Goal: Task Accomplishment & Management: Complete application form

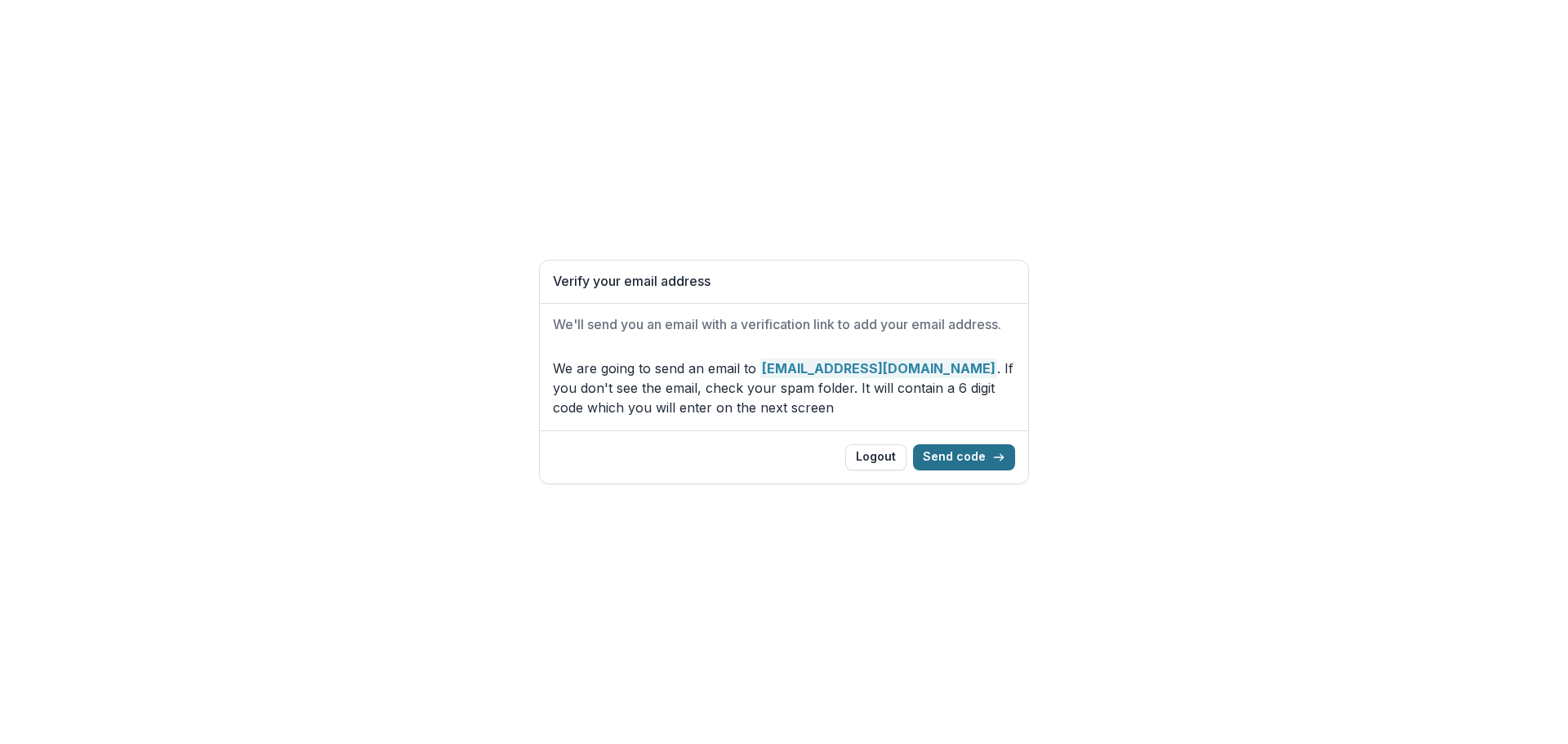
click at [994, 457] on button "Send code" at bounding box center [964, 456] width 102 height 26
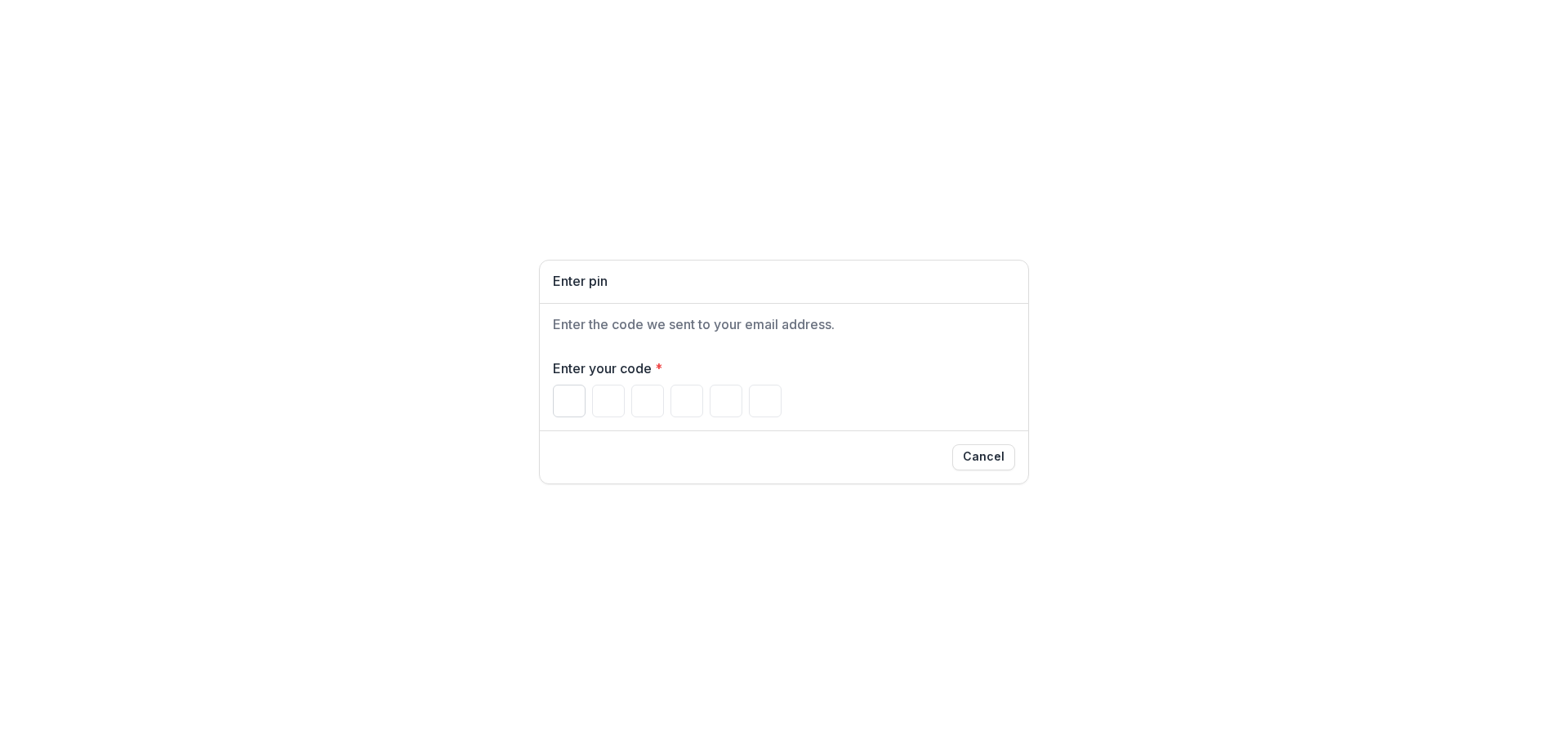
click at [566, 412] on input "Please enter your pin code" at bounding box center [569, 401] width 32 height 32
type input "*"
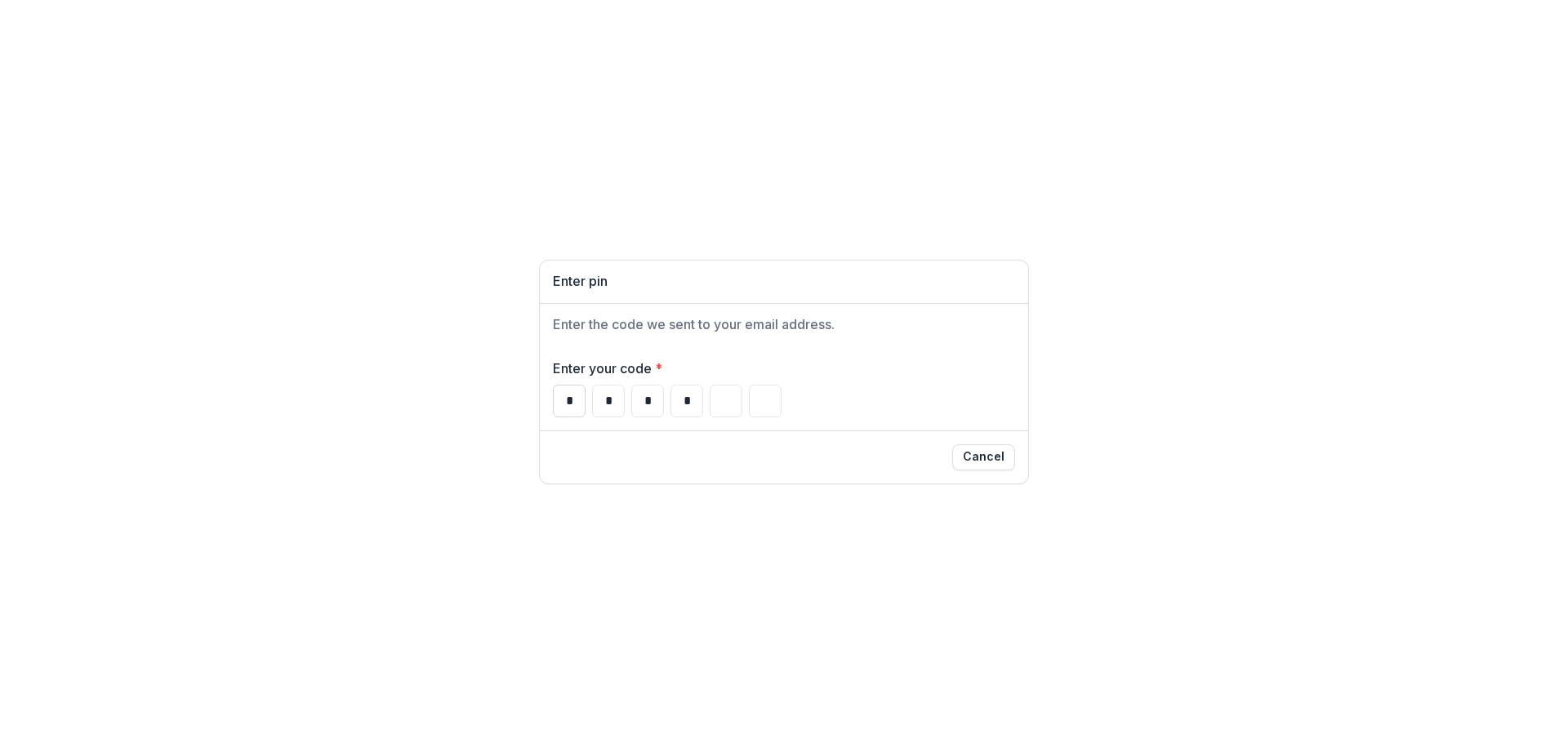
type input "*"
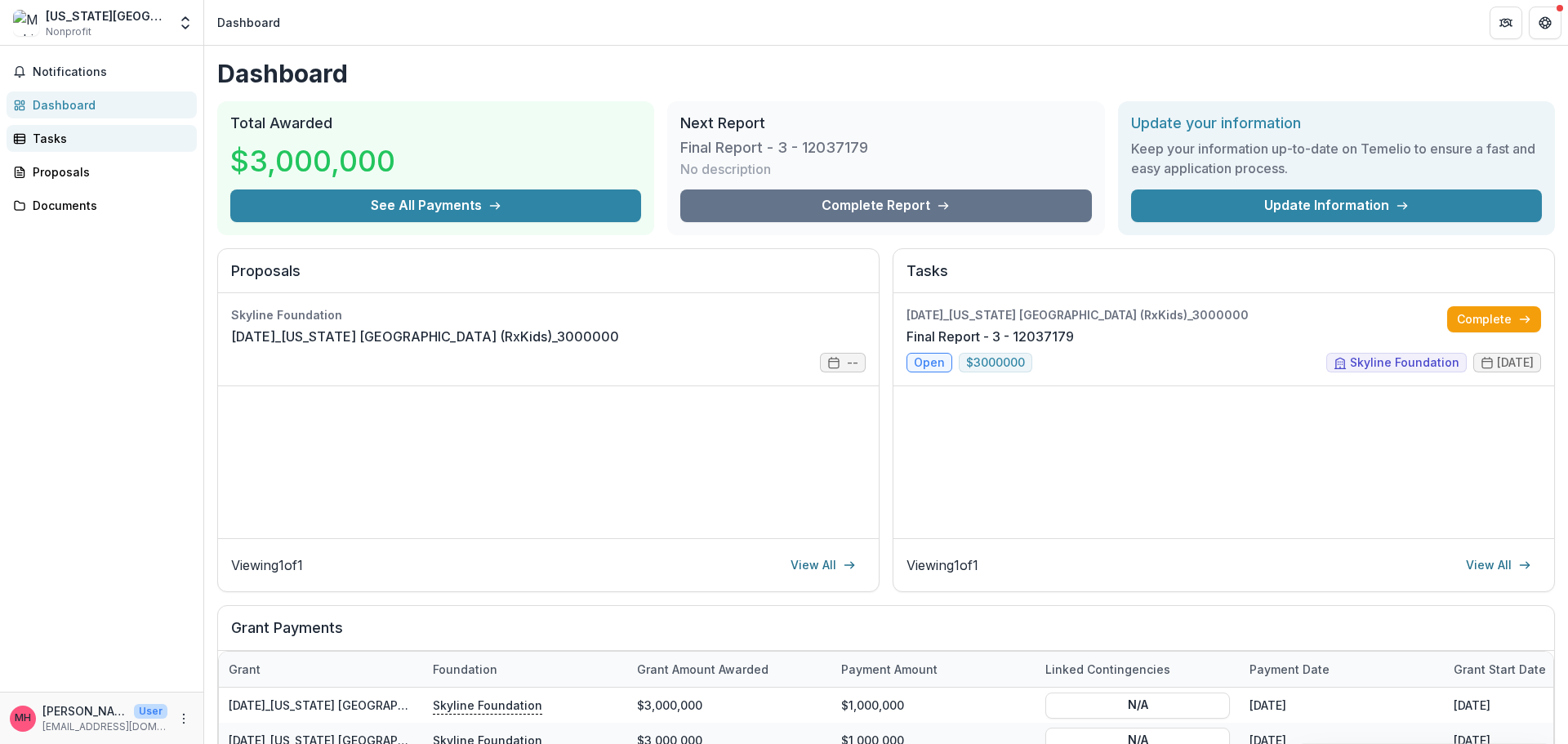
click at [40, 146] on div "Tasks" at bounding box center [108, 138] width 151 height 17
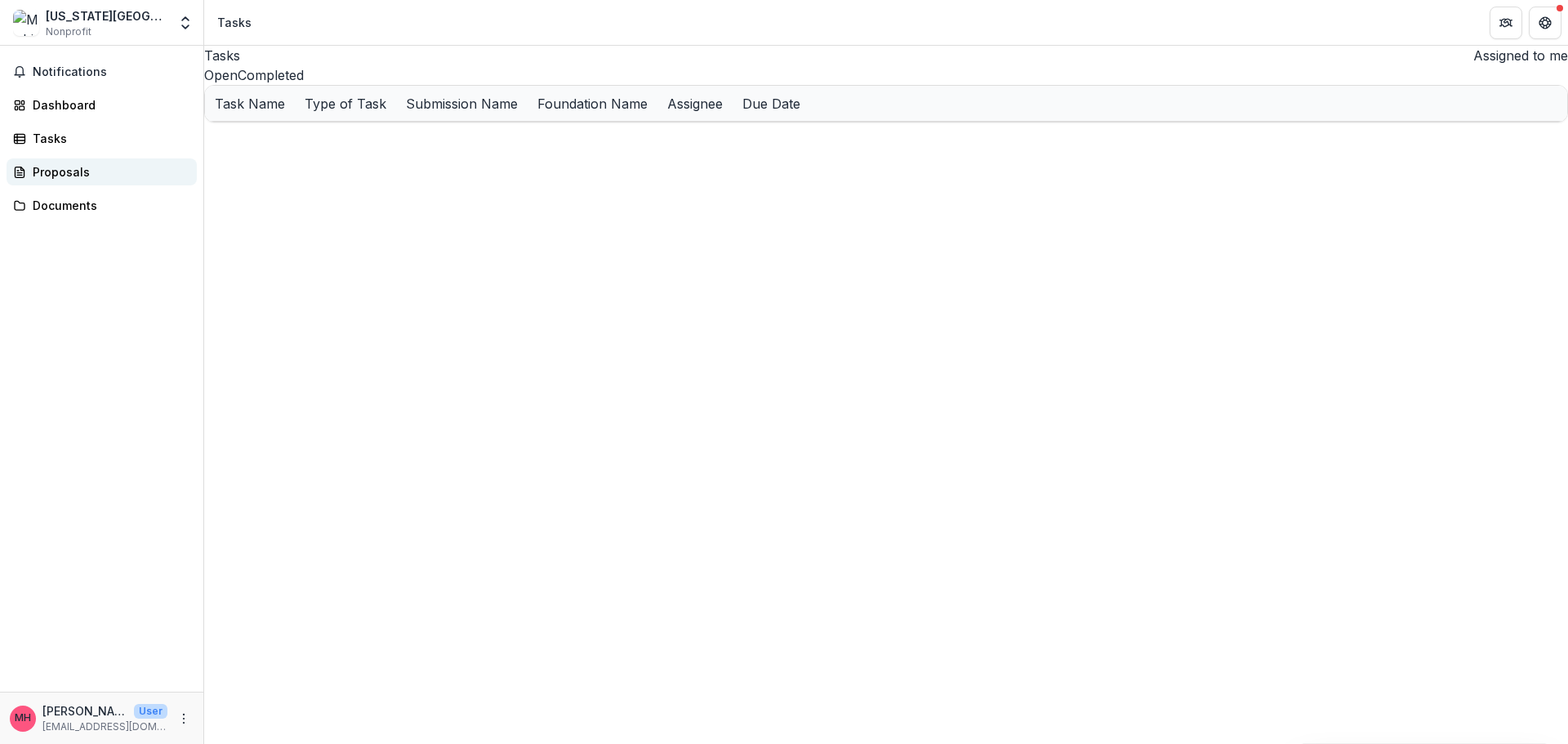
click at [50, 168] on div "Proposals" at bounding box center [108, 171] width 151 height 17
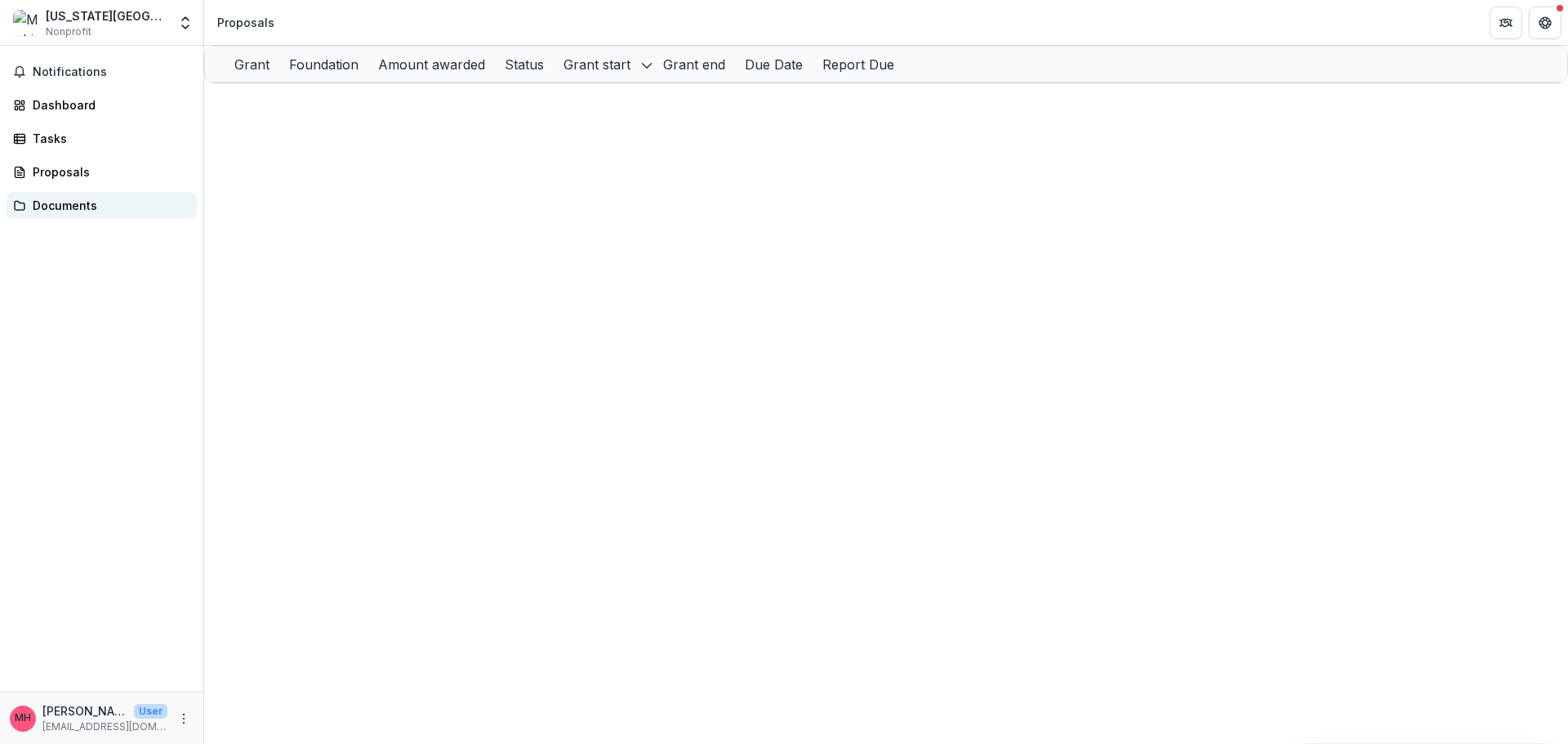
click at [77, 204] on div "Documents" at bounding box center [108, 206] width 151 height 17
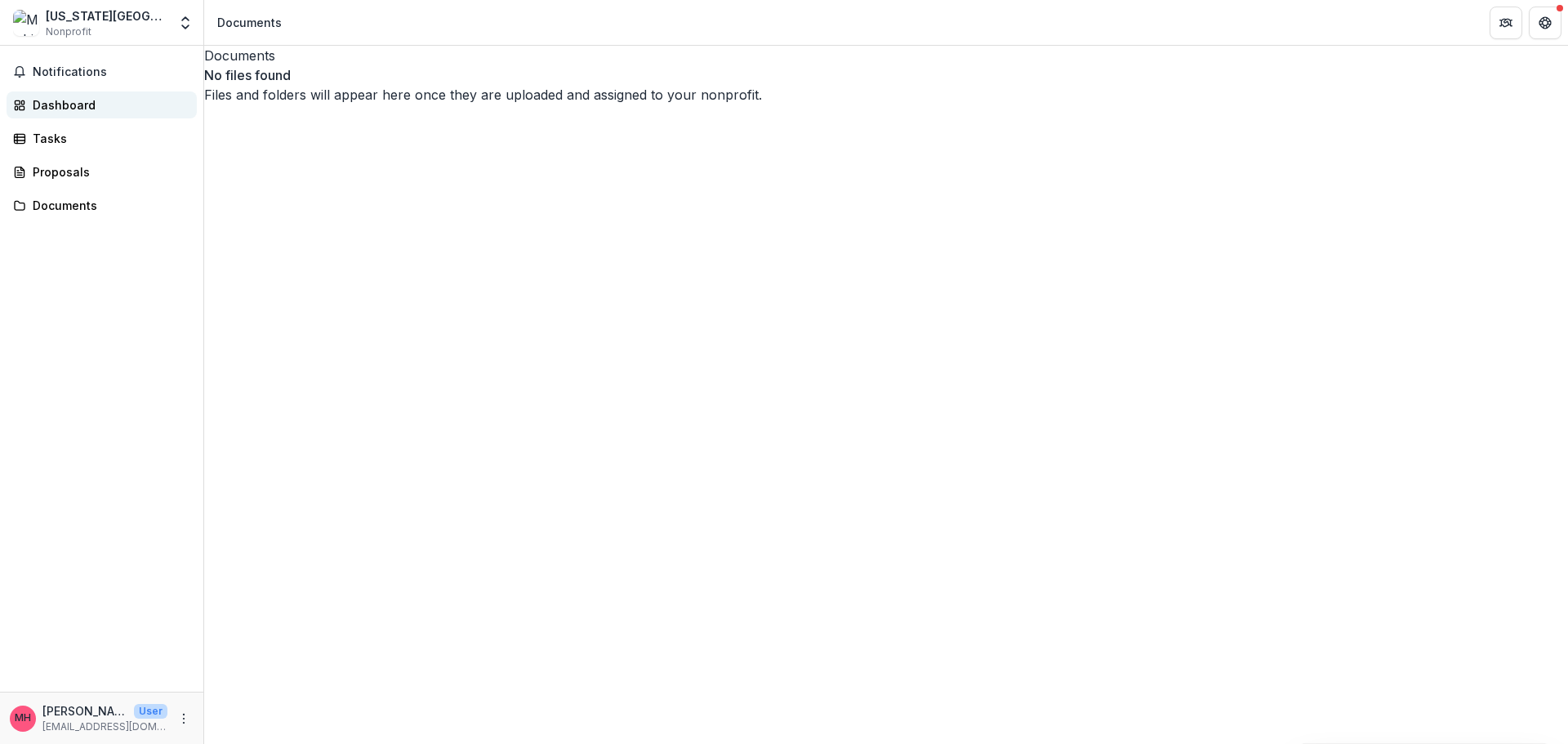
click at [81, 106] on div "Dashboard" at bounding box center [108, 105] width 151 height 17
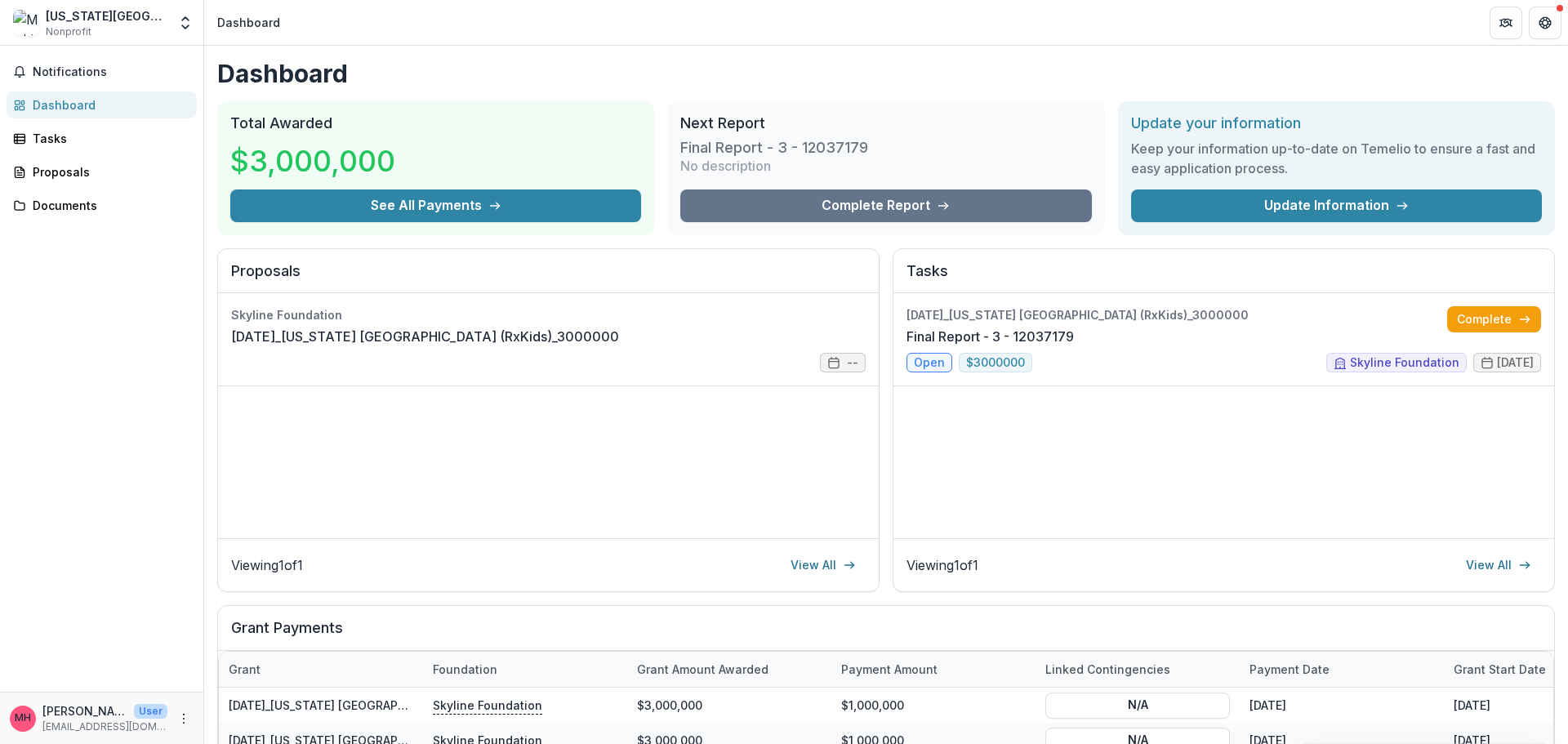
click at [827, 140] on h3 "Final Report - 3 - 12037179" at bounding box center [774, 148] width 188 height 18
click at [1481, 566] on link "View All" at bounding box center [1498, 565] width 85 height 26
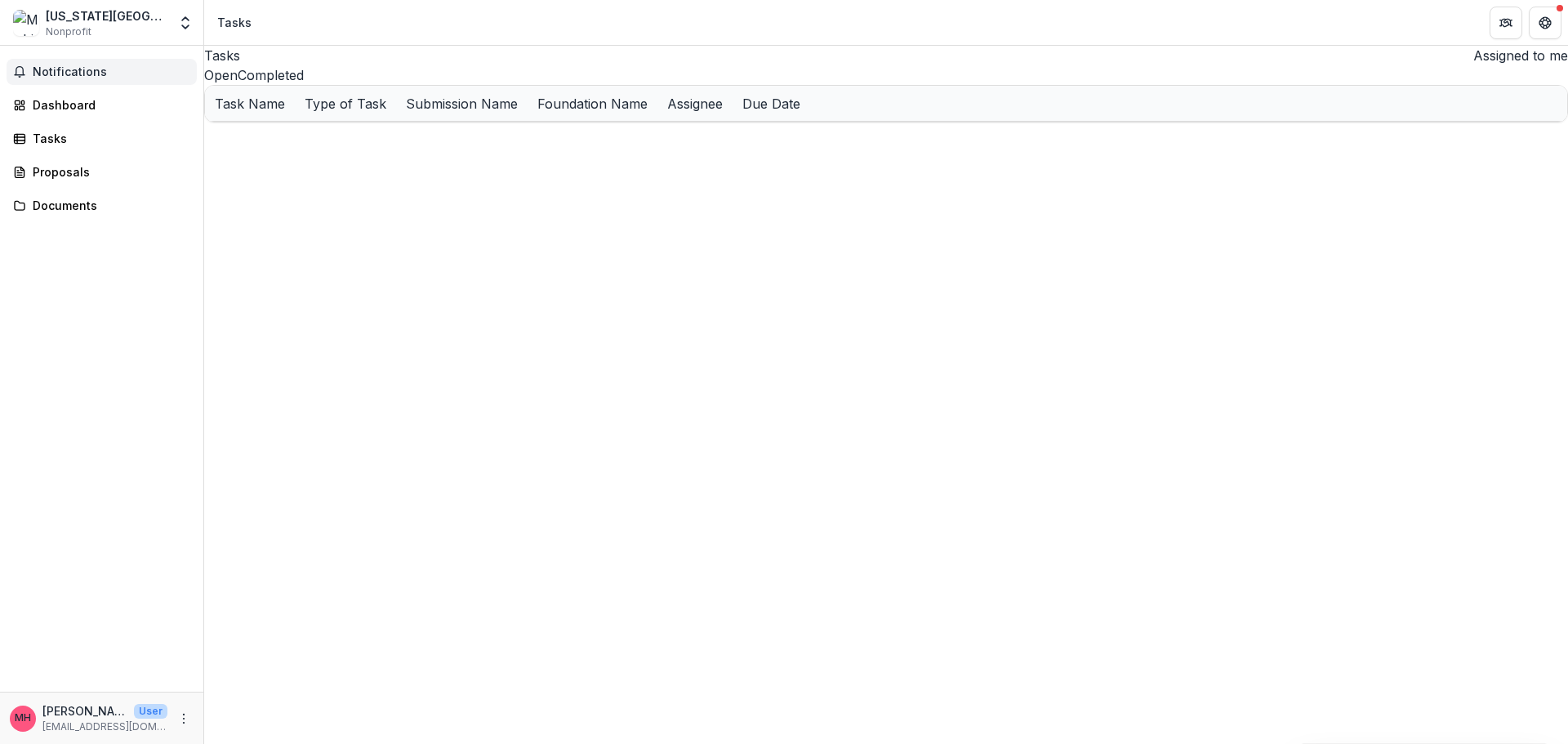
click at [89, 70] on span "Notifications" at bounding box center [111, 72] width 157 height 14
click at [49, 98] on div "Dashboard" at bounding box center [108, 98] width 151 height 17
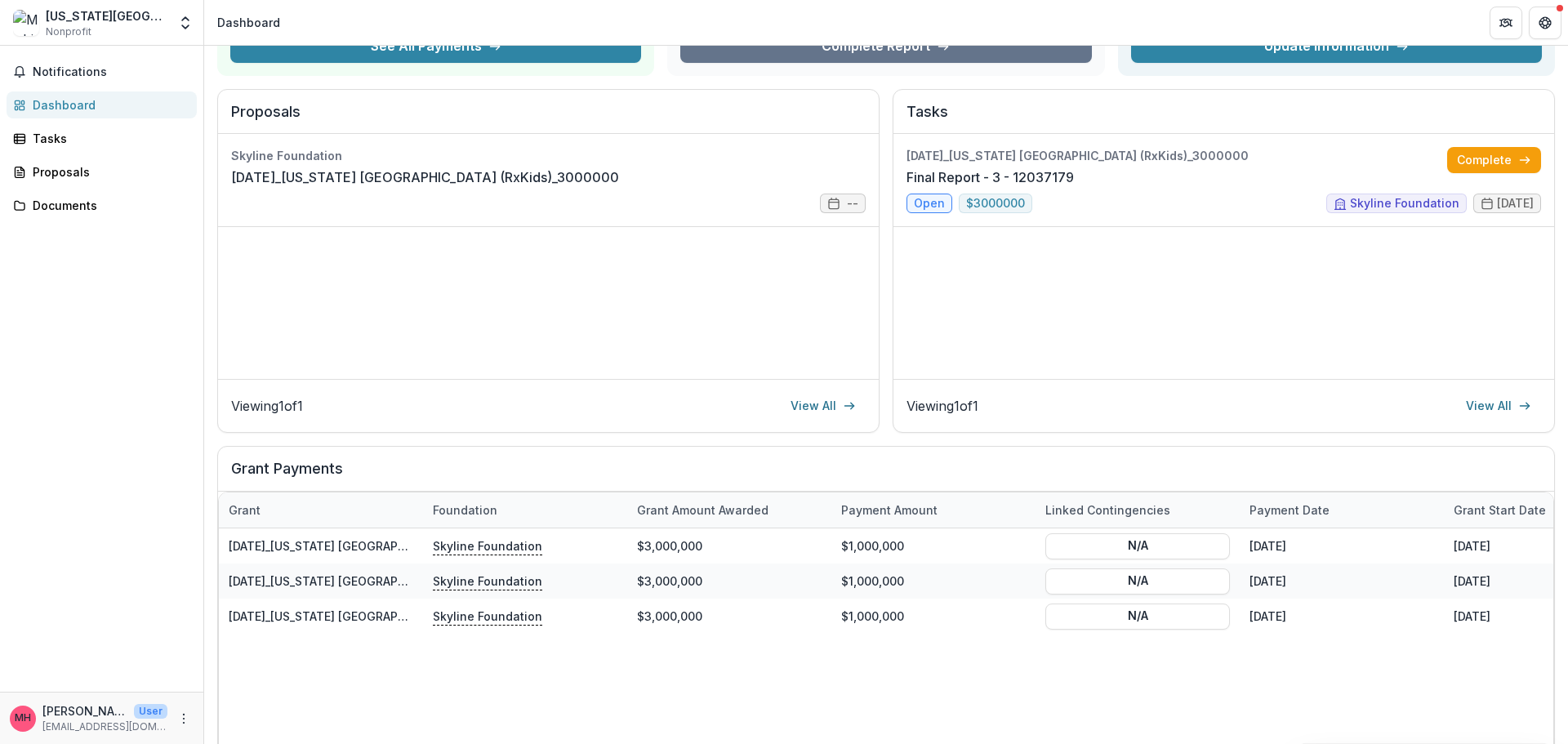
scroll to position [163, 0]
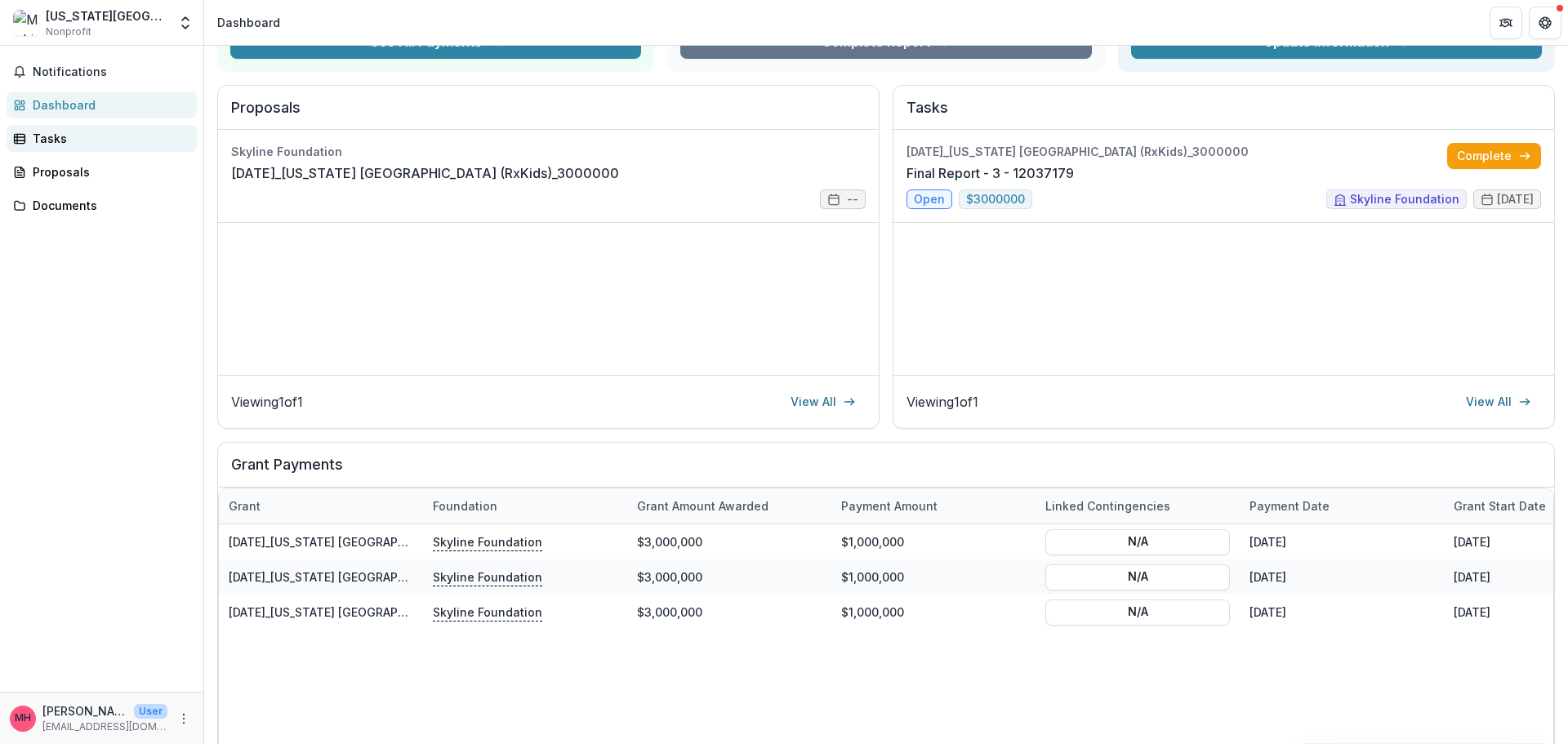
click at [50, 144] on div "Tasks" at bounding box center [108, 138] width 151 height 17
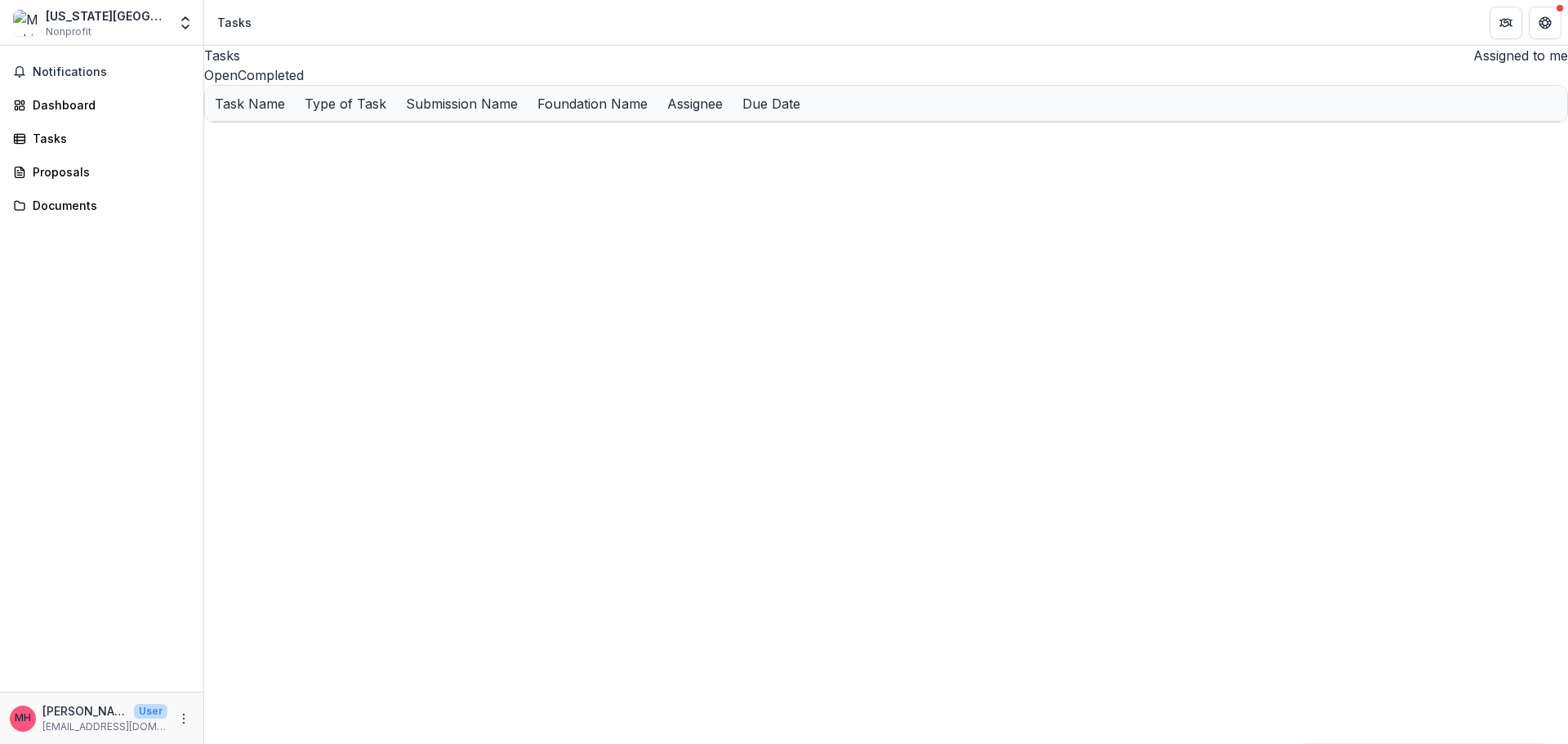
click at [304, 85] on button "Completed" at bounding box center [271, 75] width 66 height 20
click at [360, 146] on u "Progress Report - 2 - 12037178" at bounding box center [305, 139] width 181 height 14
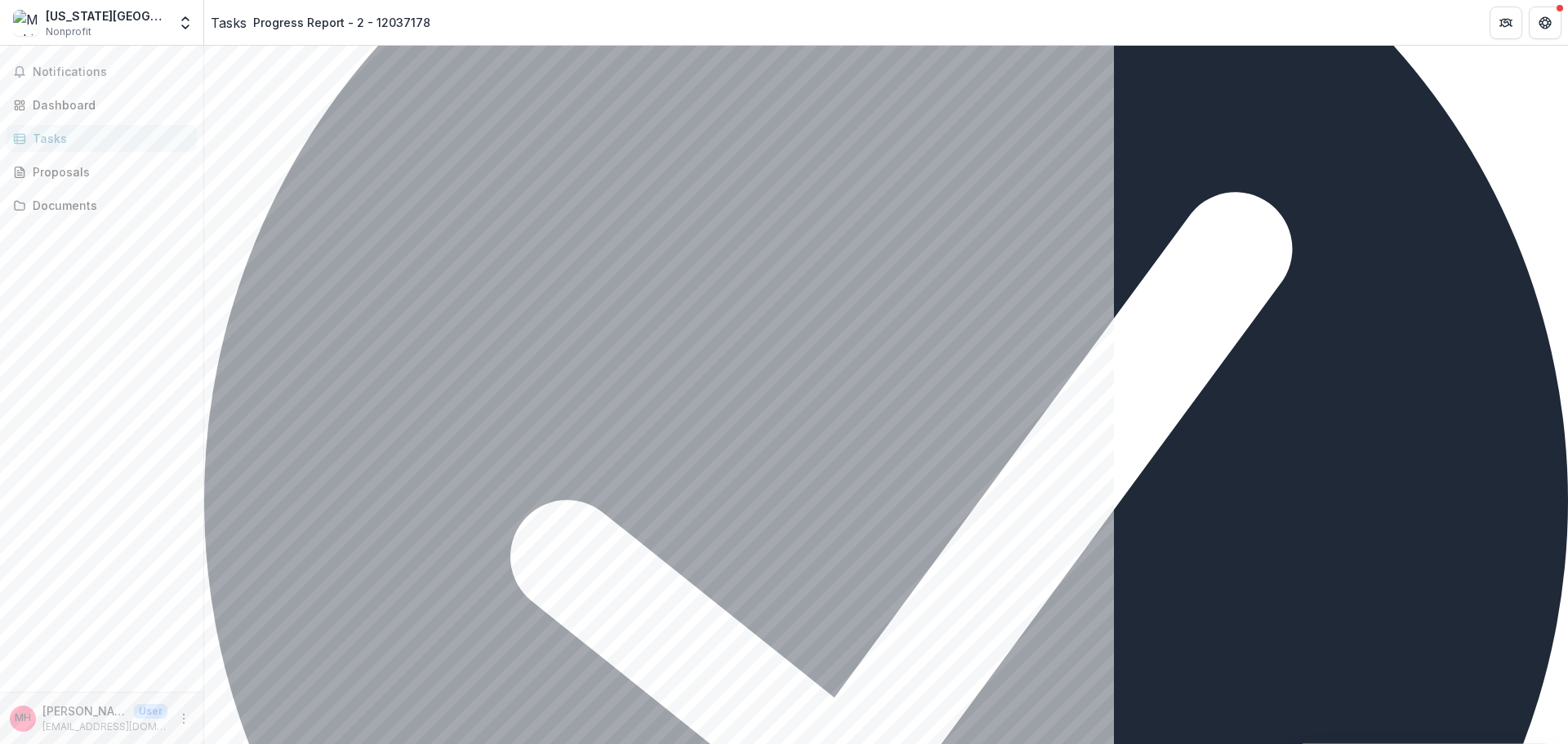
scroll to position [355, 0]
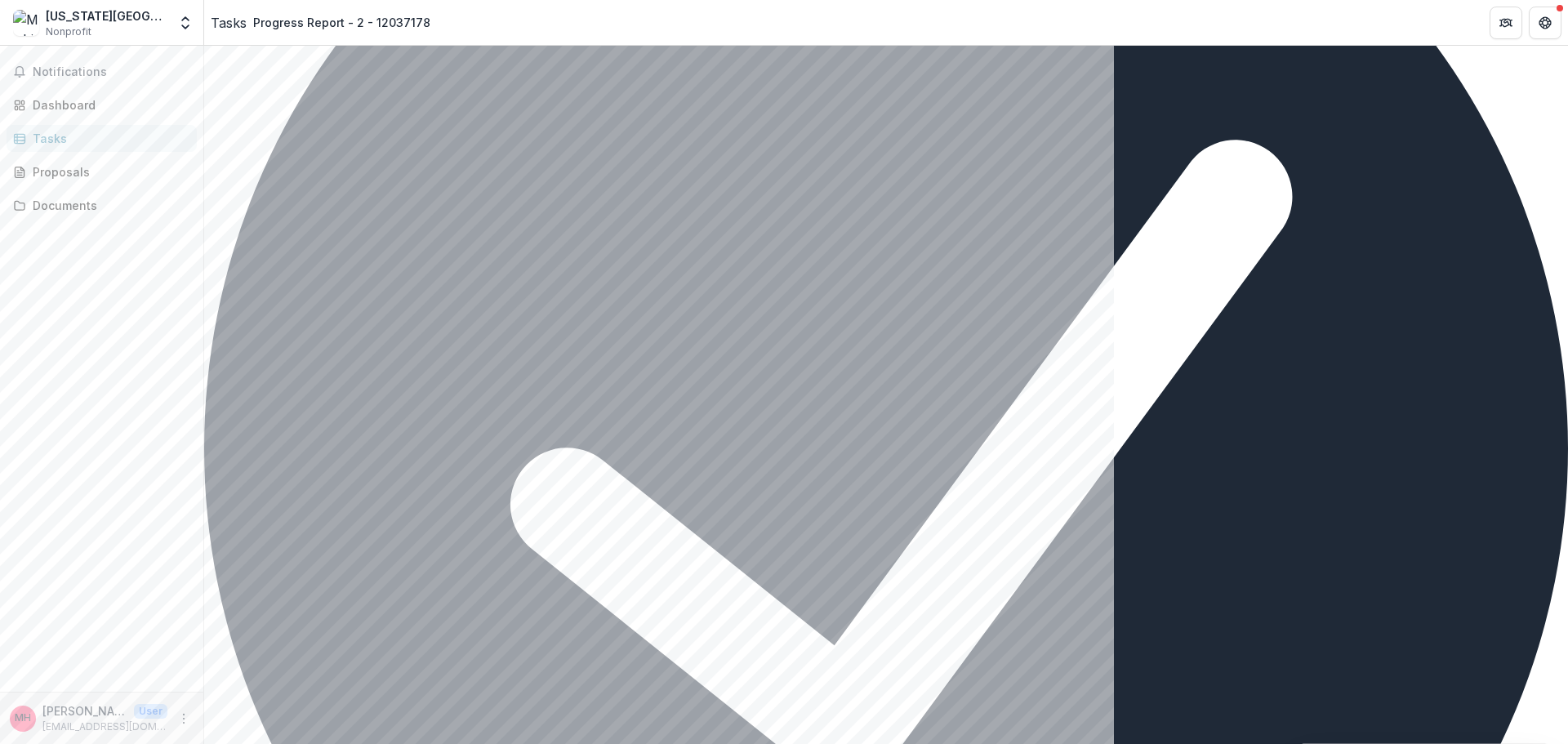
click at [64, 163] on link "Proposals" at bounding box center [102, 171] width 191 height 27
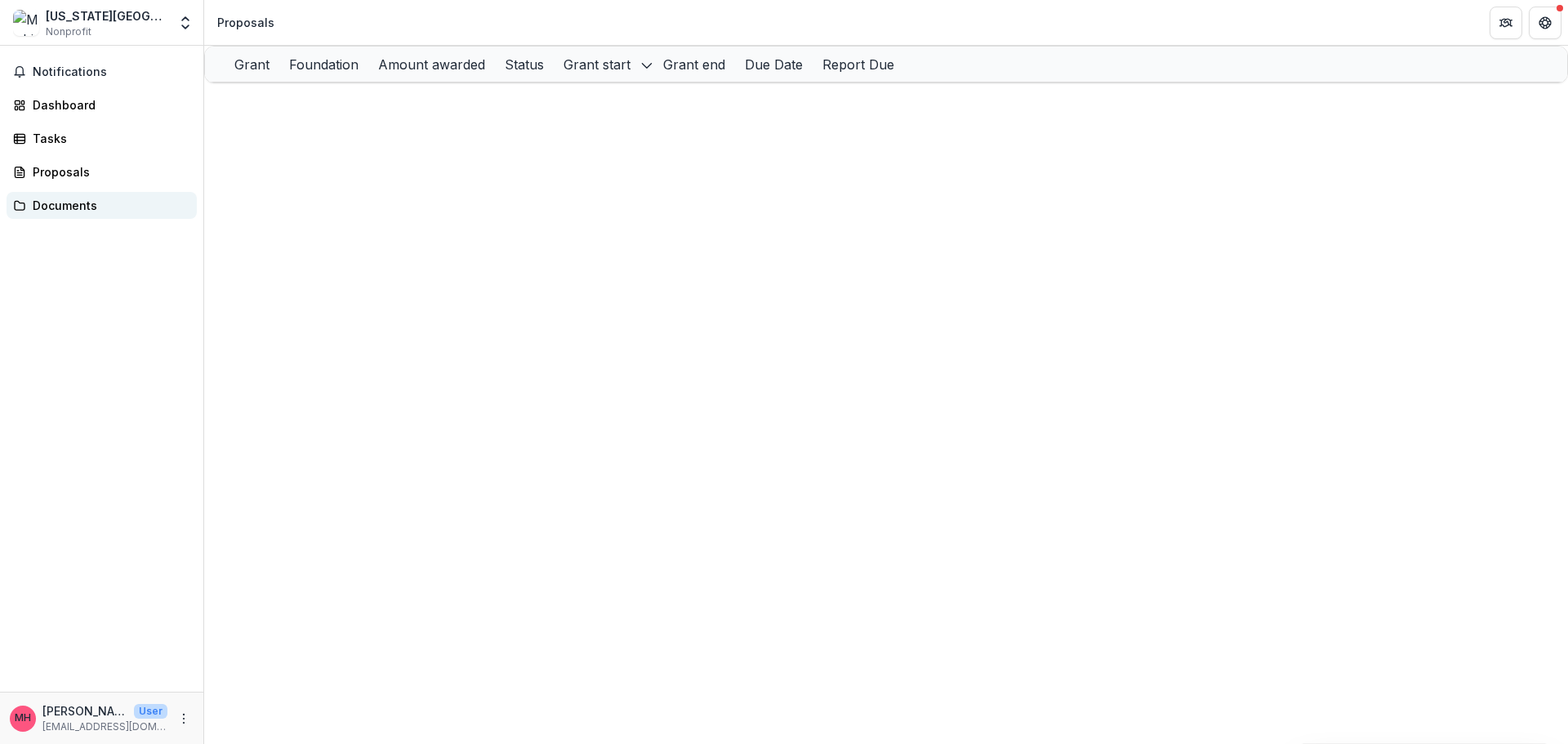
click at [68, 215] on link "Documents" at bounding box center [102, 205] width 191 height 27
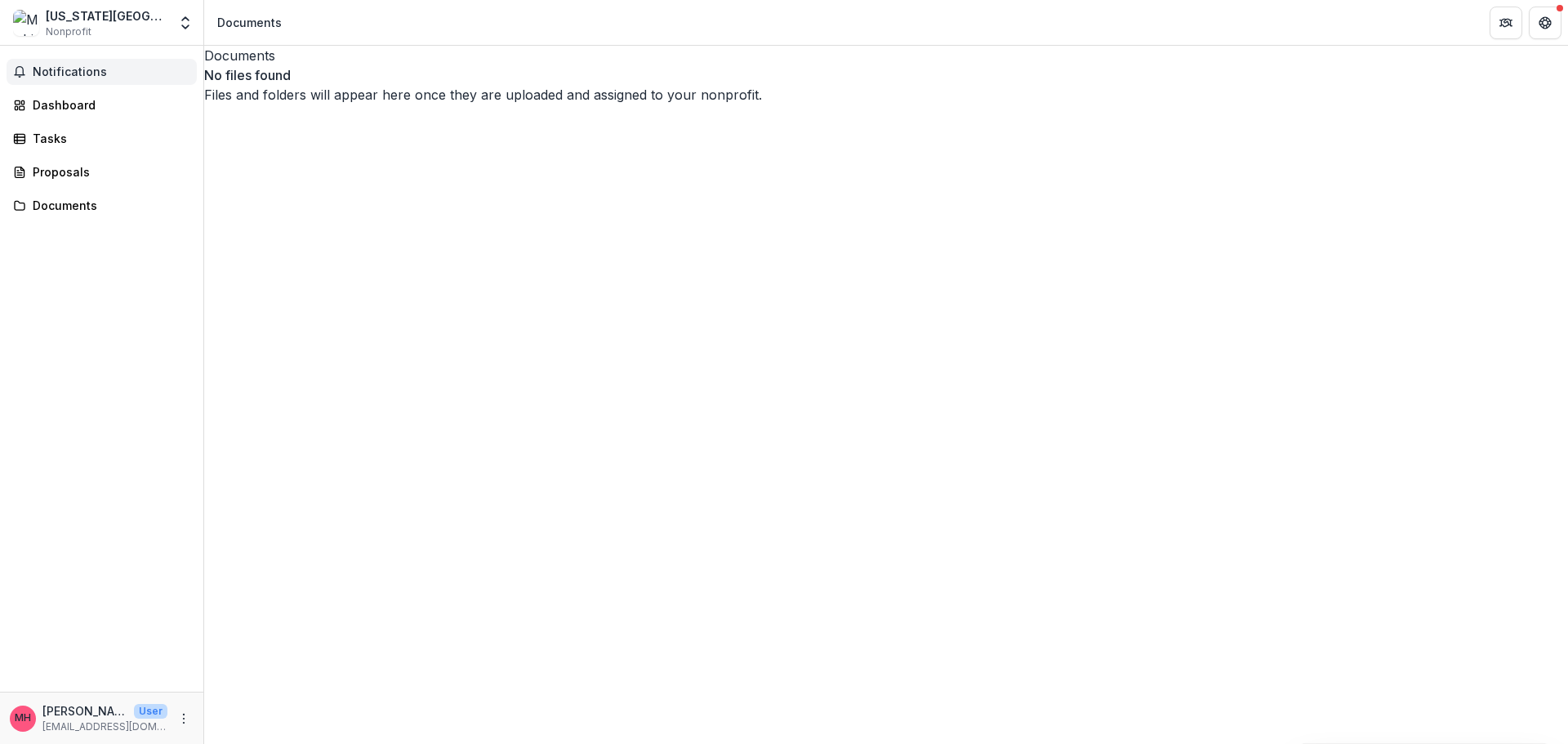
click at [42, 71] on span "Notifications" at bounding box center [111, 72] width 157 height 14
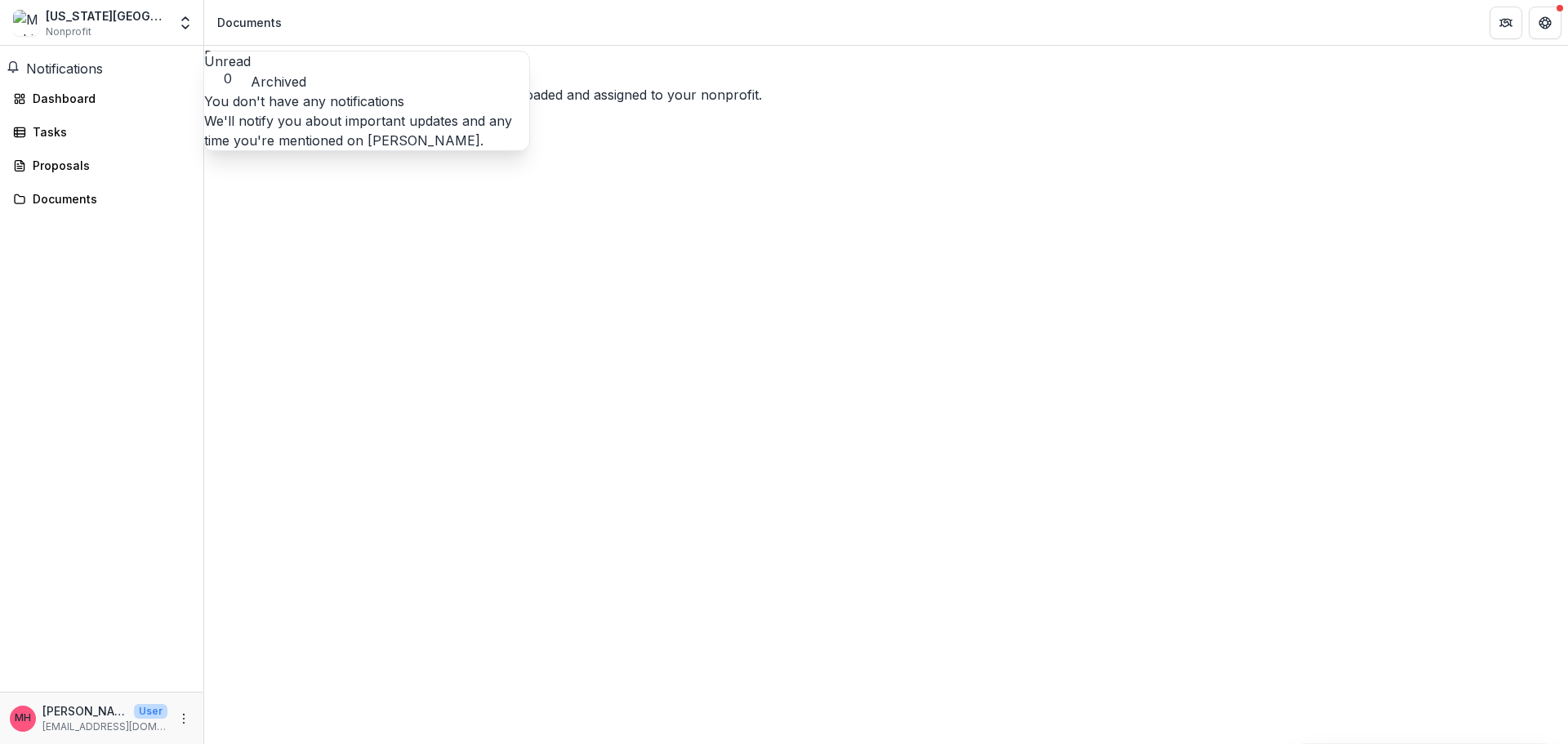
click at [307, 71] on button "Archived" at bounding box center [278, 81] width 55 height 20
